Goal: Information Seeking & Learning: Check status

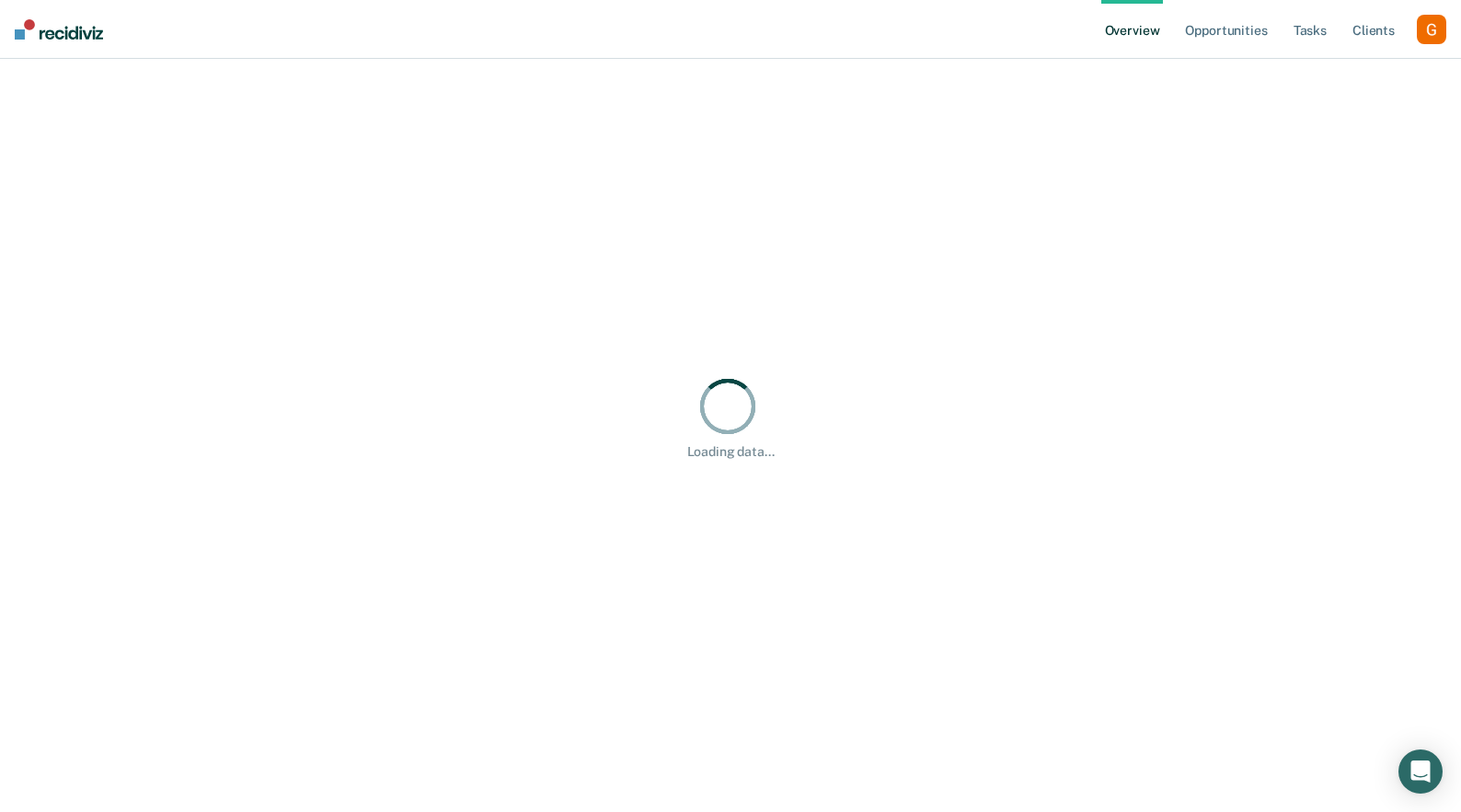
click at [1436, 32] on div "button" at bounding box center [1431, 29] width 29 height 29
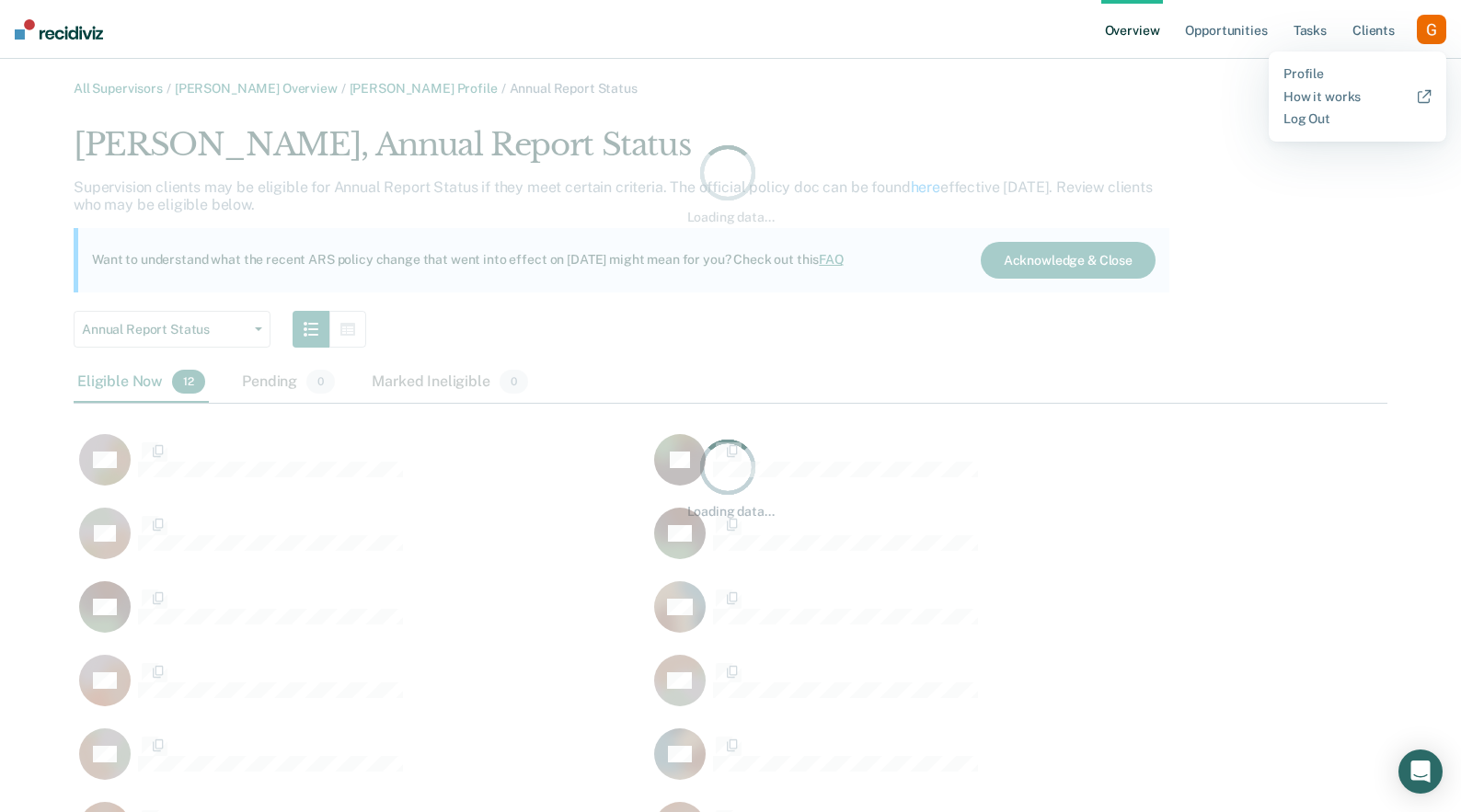
scroll to position [747, 1314]
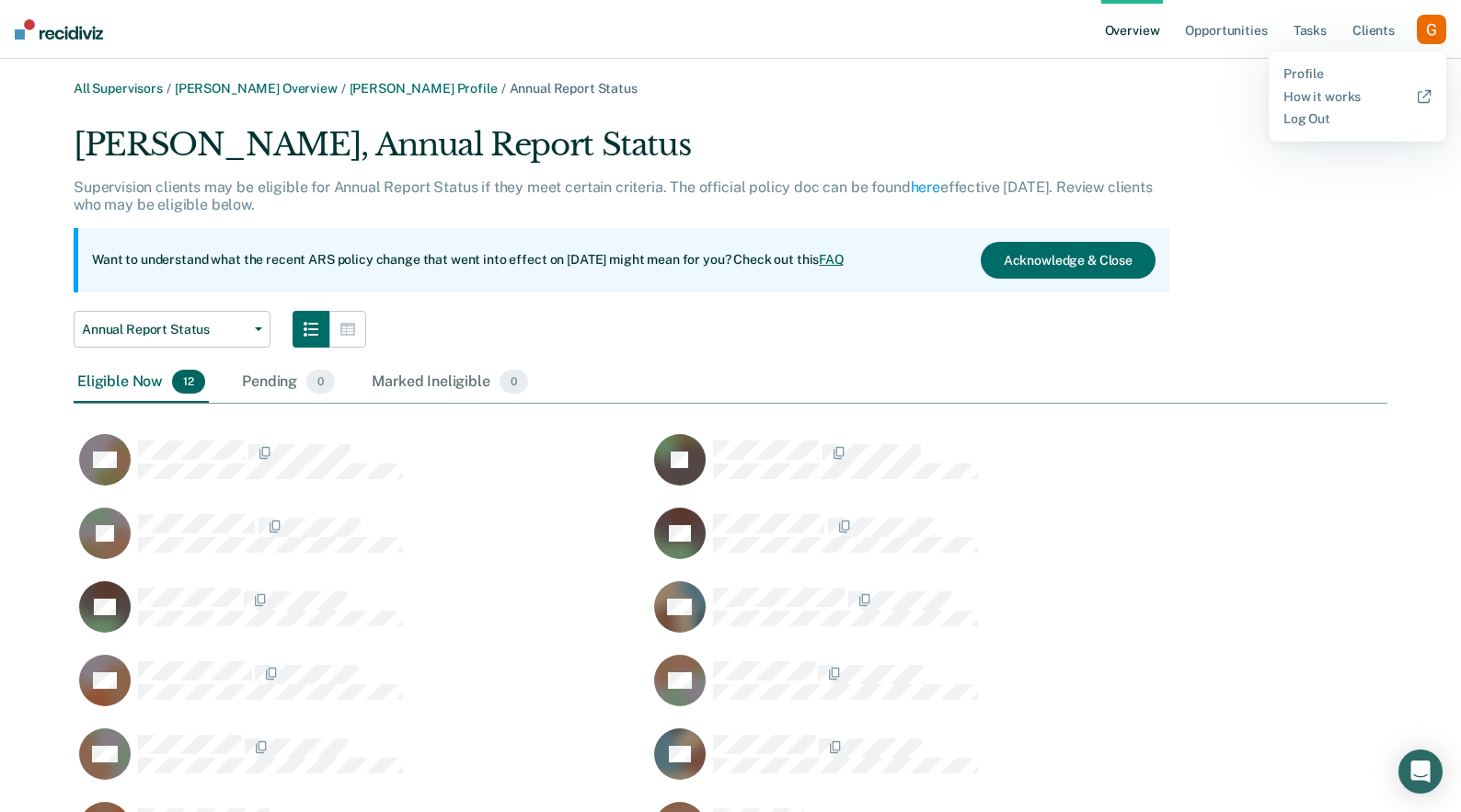
click at [1004, 154] on div "[PERSON_NAME], Annual Report Status" at bounding box center [622, 153] width 1096 height 52
click at [1039, 270] on button "Acknowledge & Close" at bounding box center [1068, 259] width 175 height 37
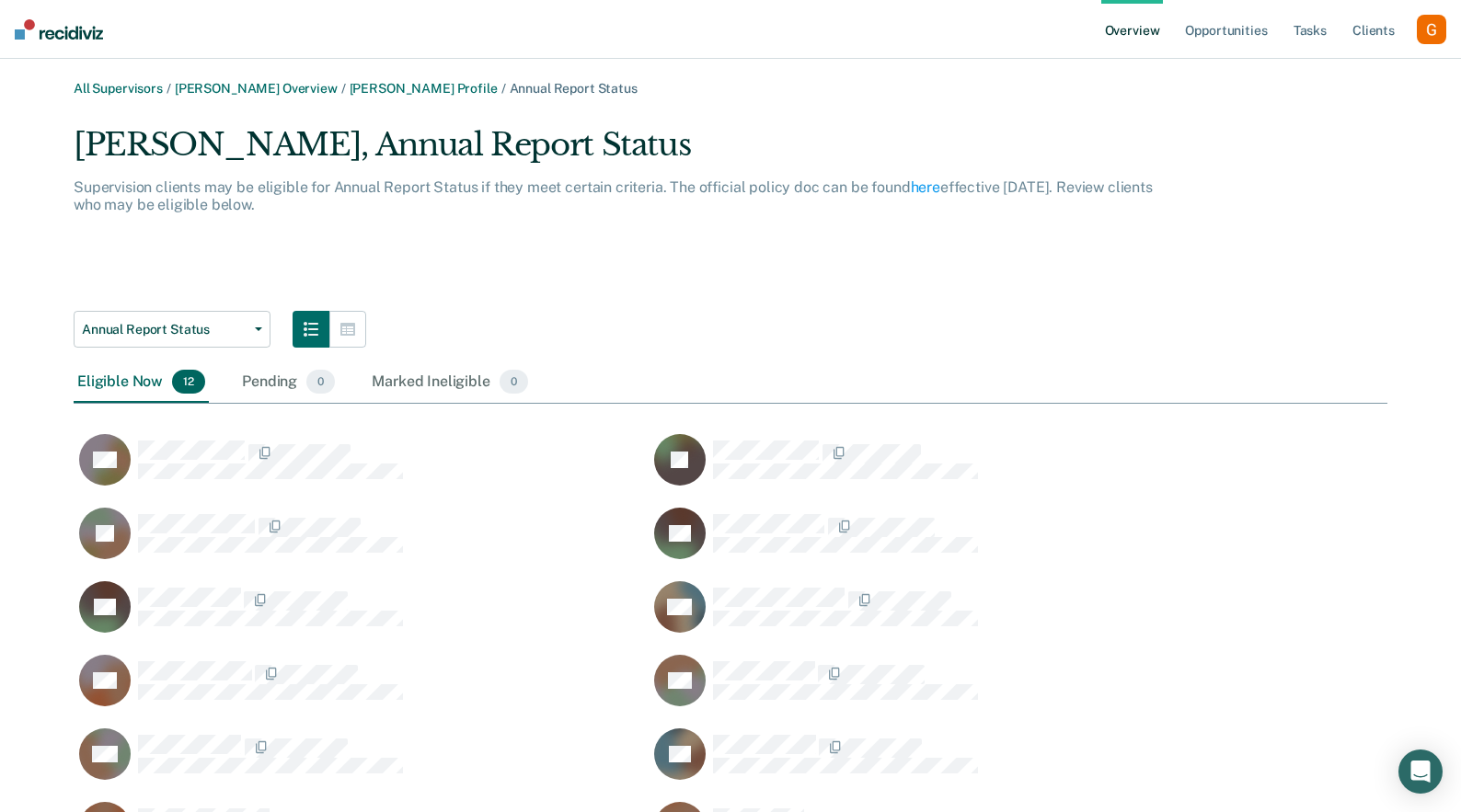
scroll to position [665, 1314]
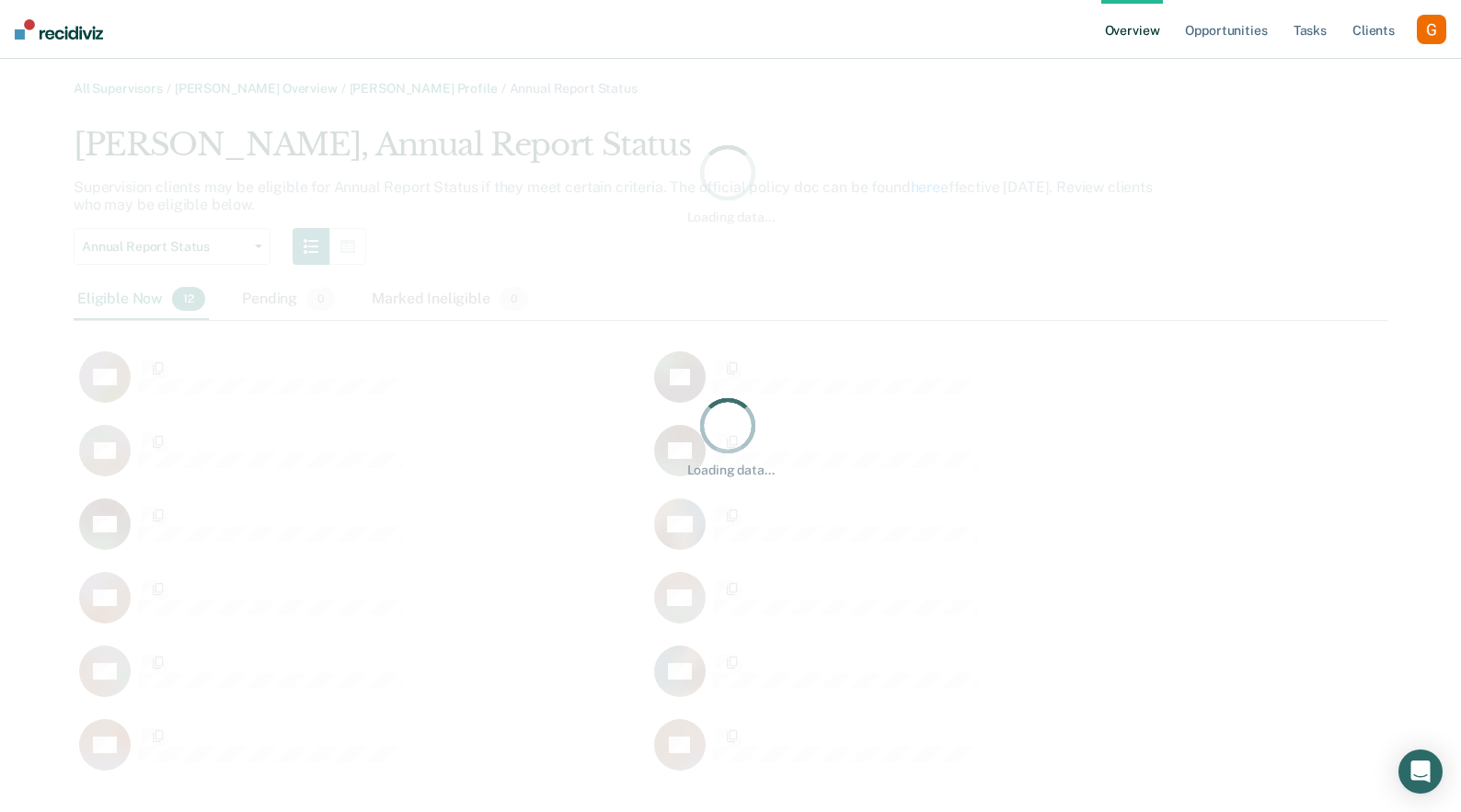
scroll to position [665, 1314]
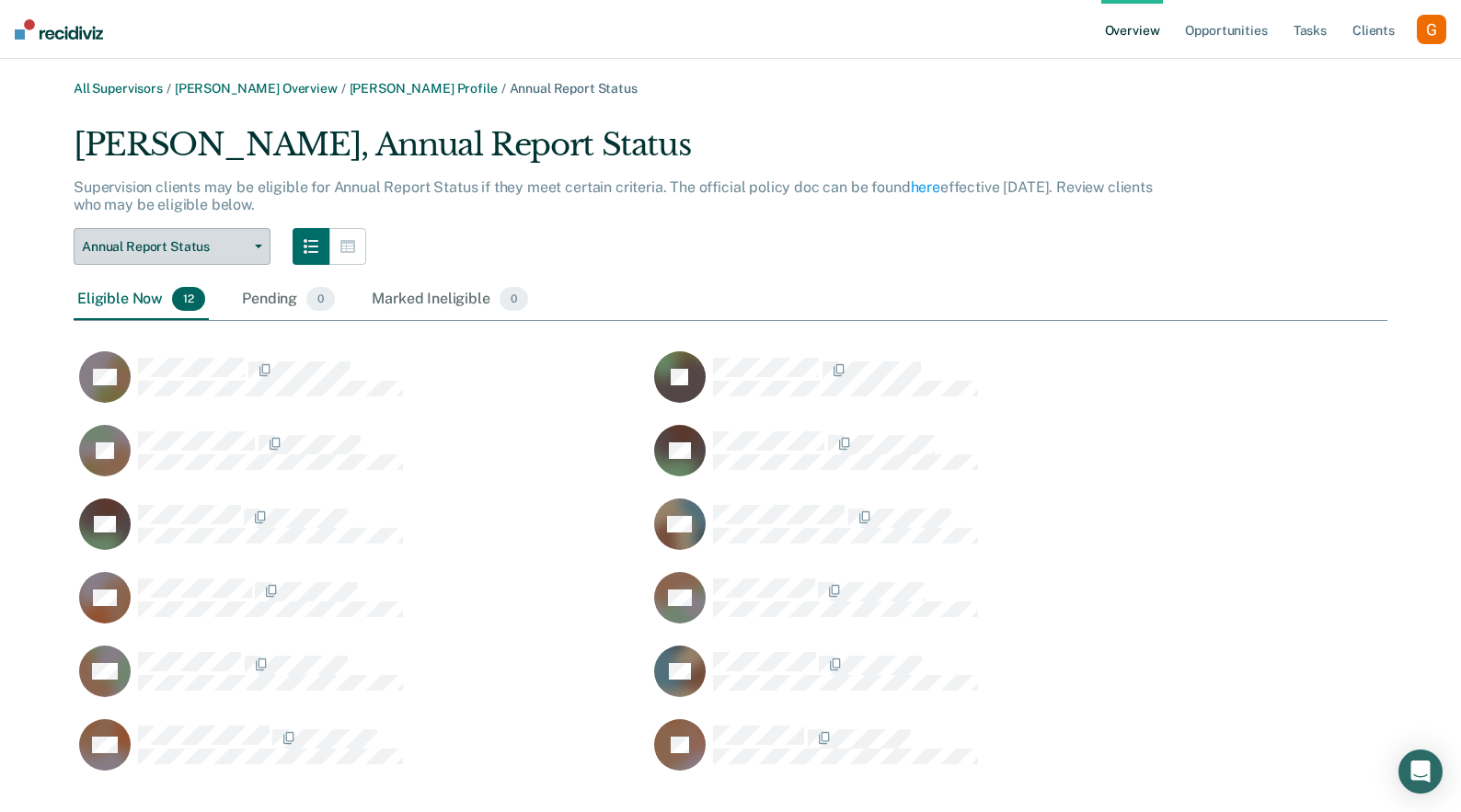
click at [235, 241] on span "Annual Report Status" at bounding box center [164, 246] width 166 height 16
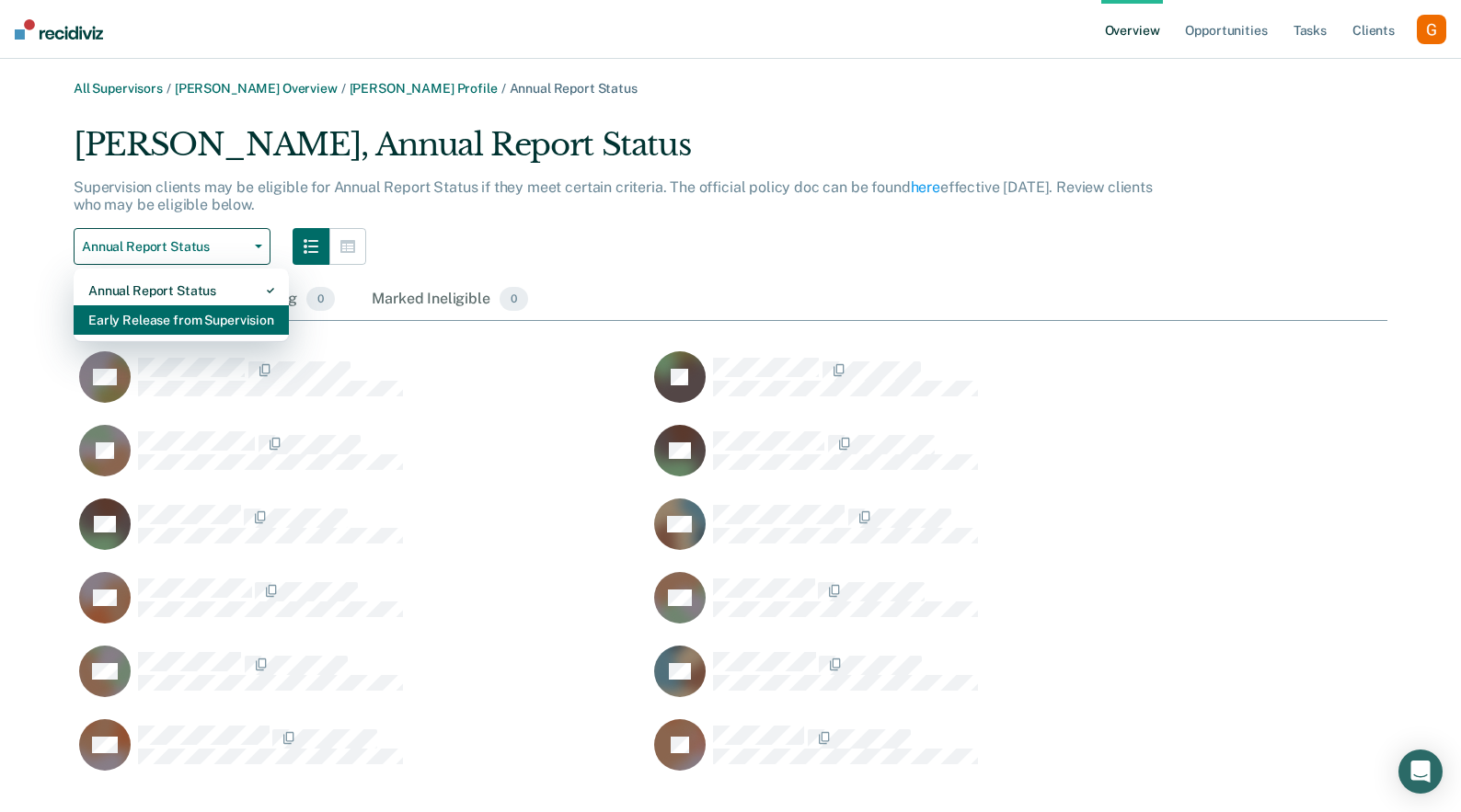
click at [216, 317] on div "Early Release from Supervision" at bounding box center [181, 319] width 186 height 29
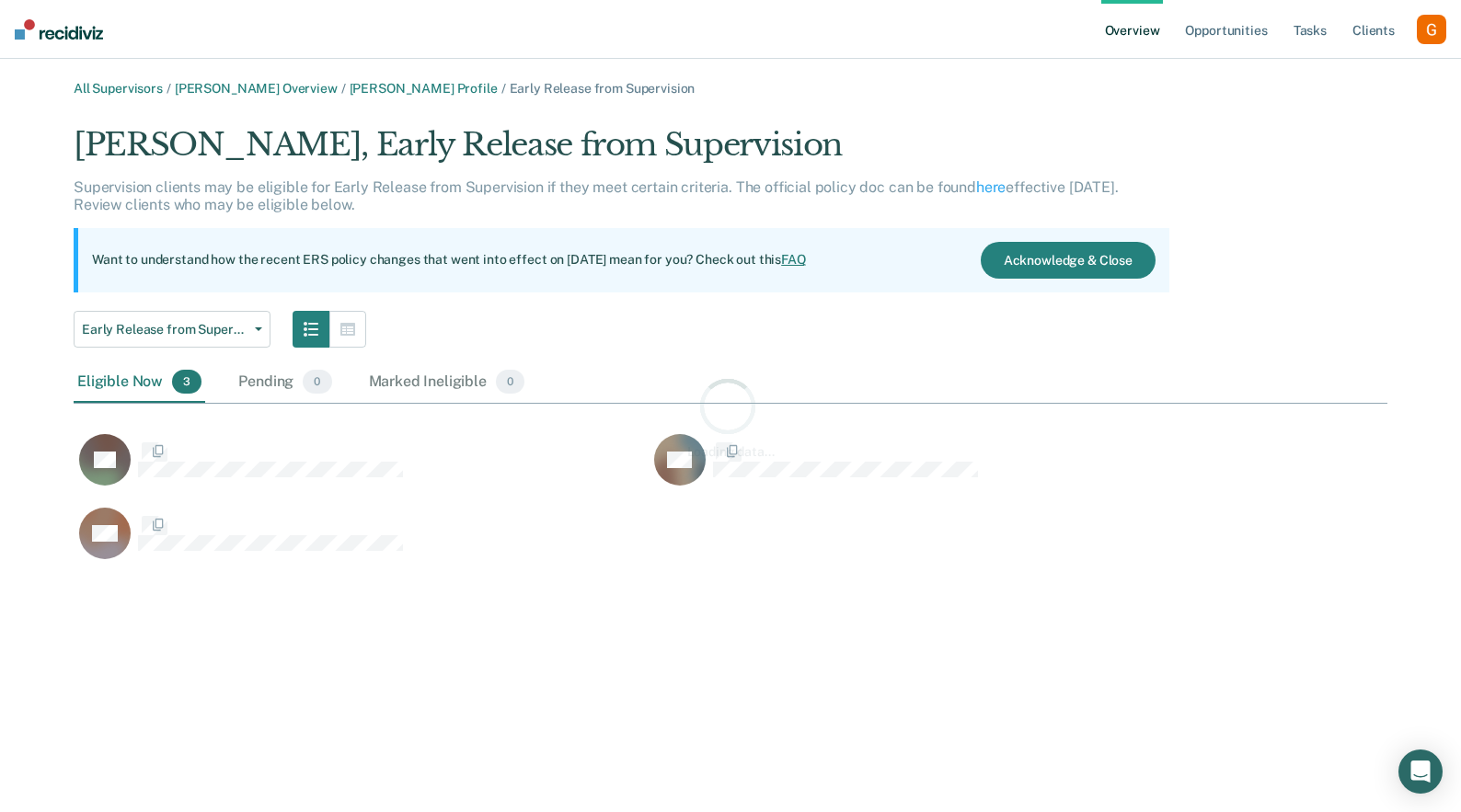
scroll to position [453, 1314]
